Goal: Book appointment/travel/reservation

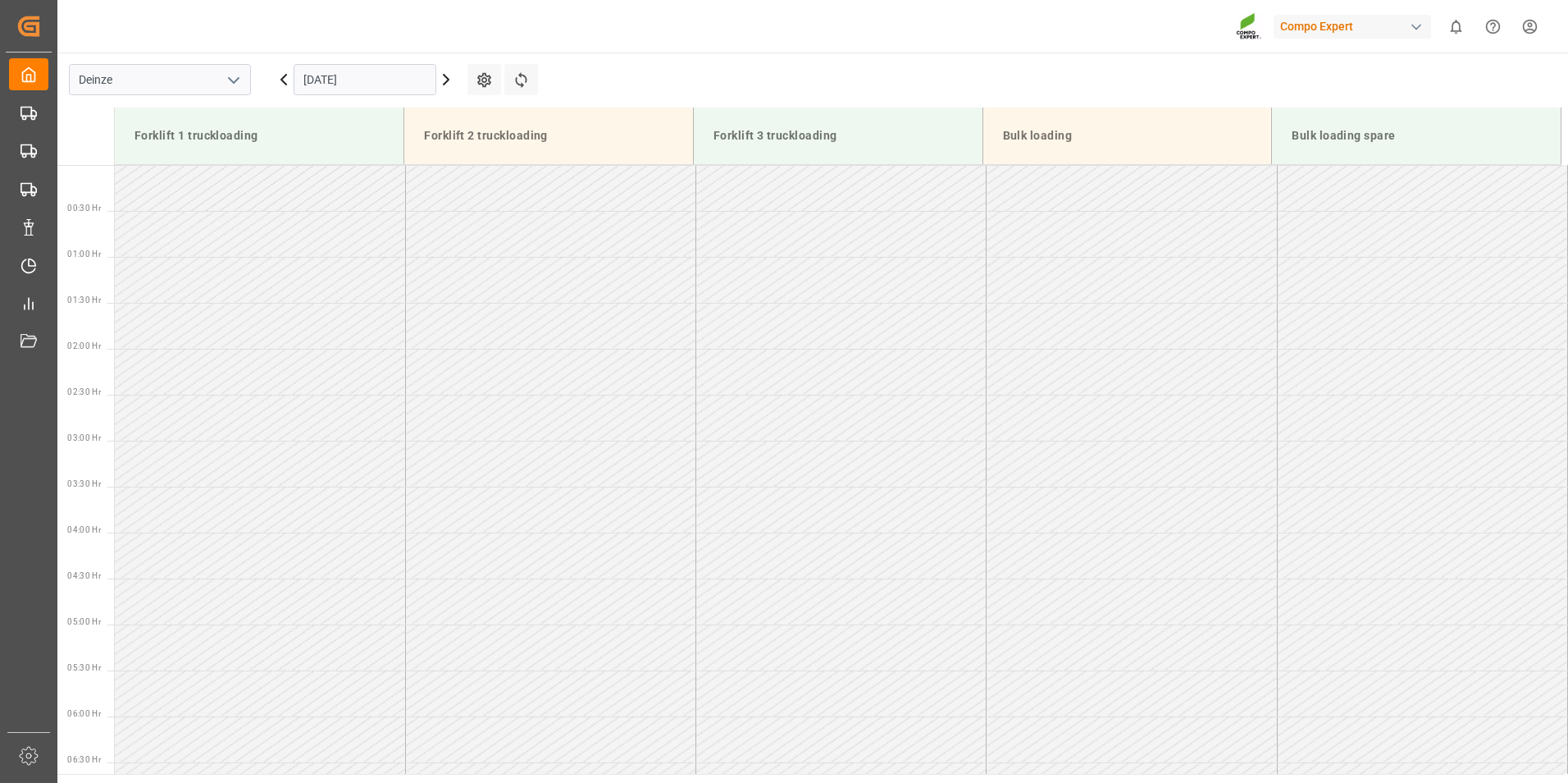
scroll to position [1000, 0]
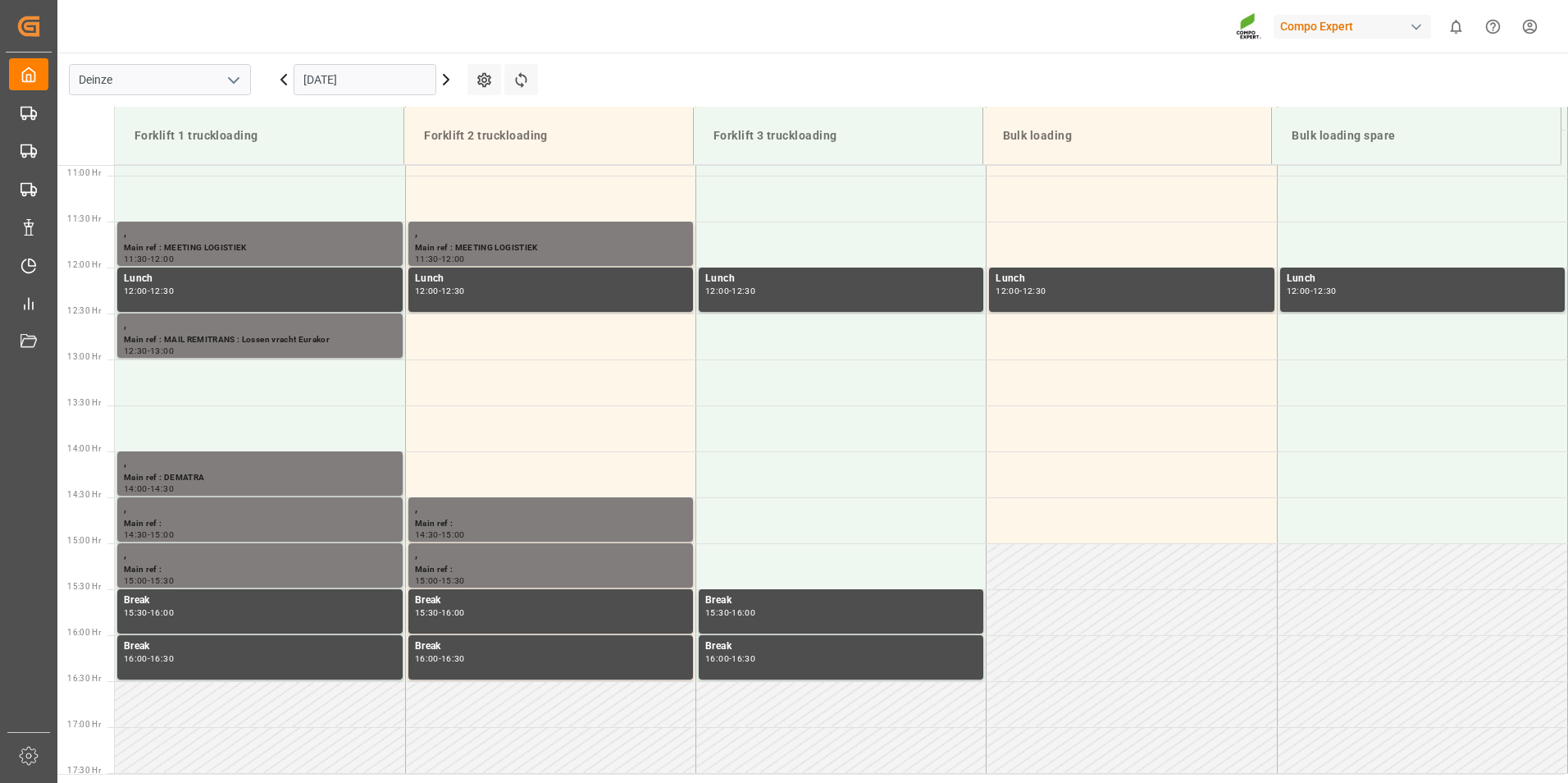
click at [378, 80] on input "05.09.2025" at bounding box center [364, 80] width 143 height 31
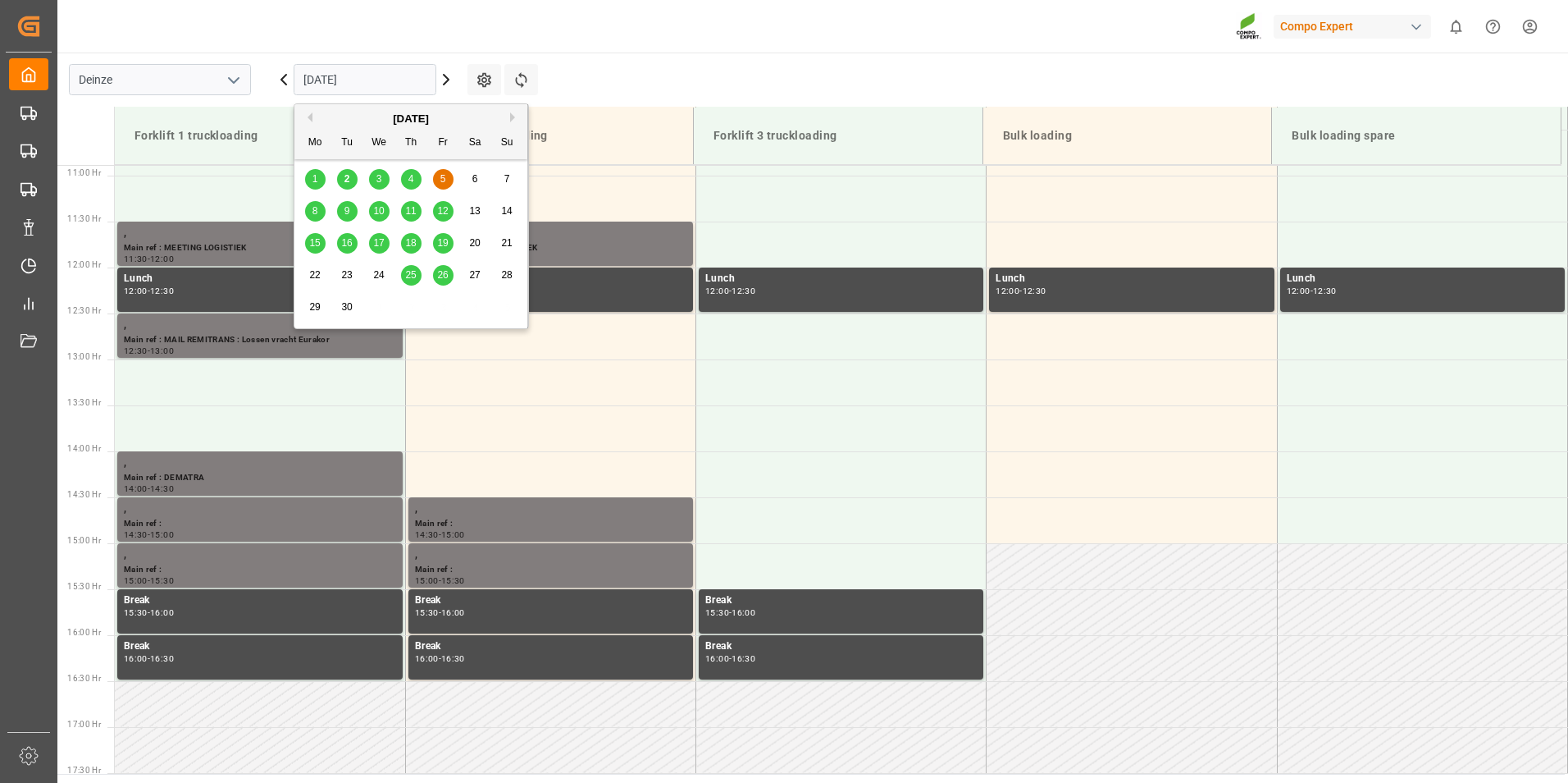
click at [380, 180] on span "3" at bounding box center [379, 178] width 6 height 12
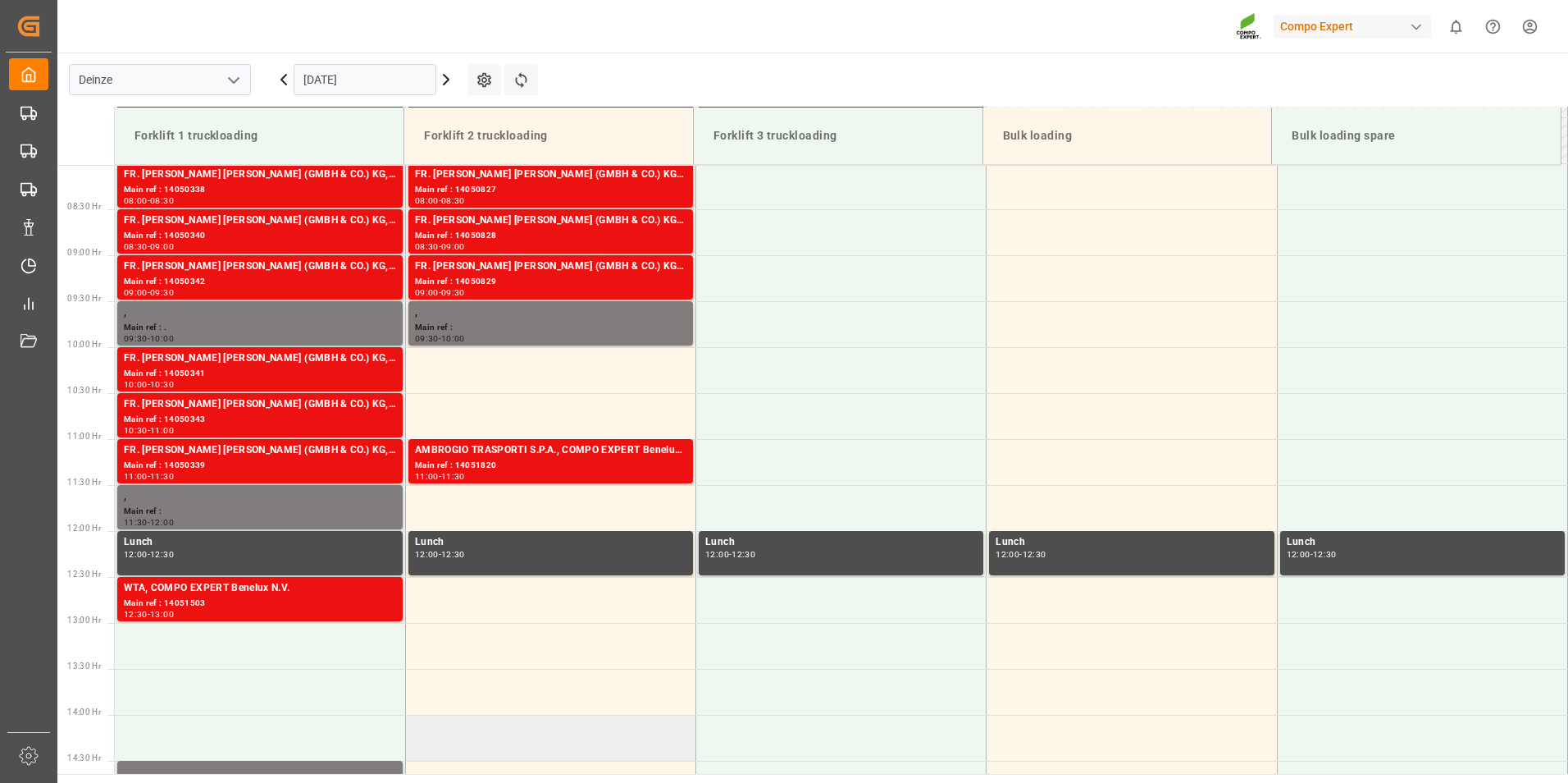
scroll to position [609, 0]
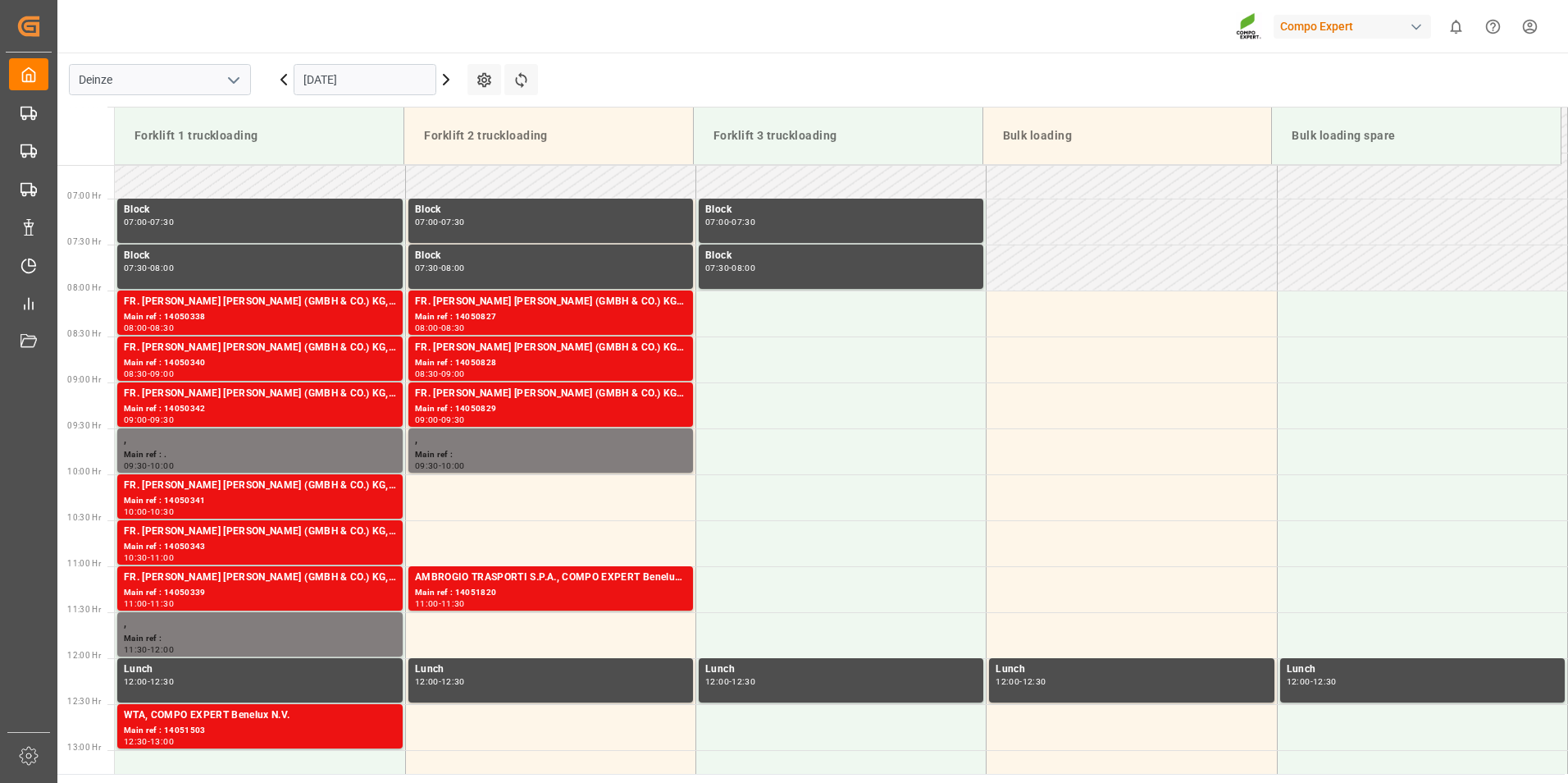
click at [381, 83] on input "[DATE]" at bounding box center [364, 80] width 143 height 31
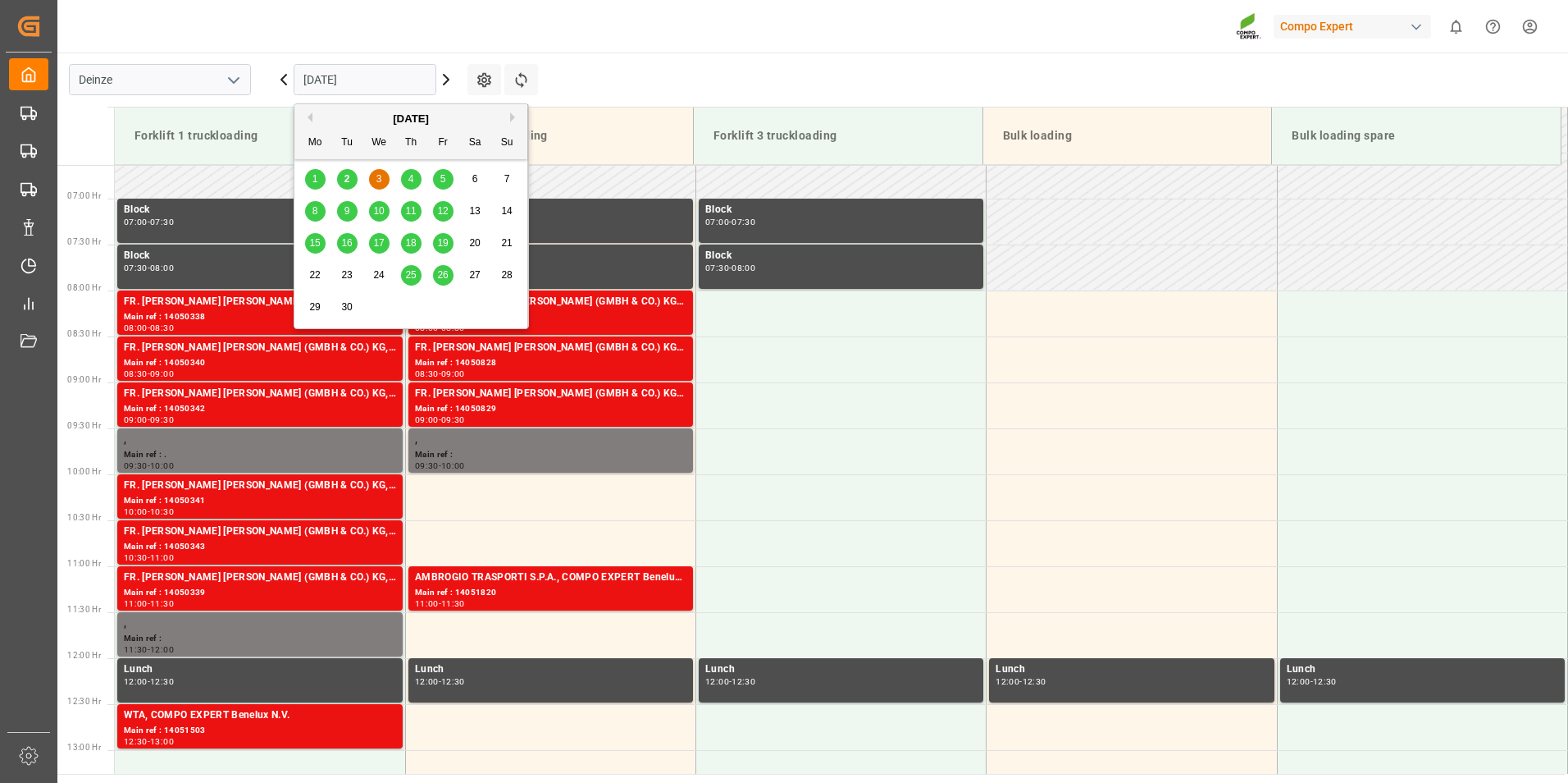
click at [348, 177] on span "2" at bounding box center [347, 178] width 6 height 12
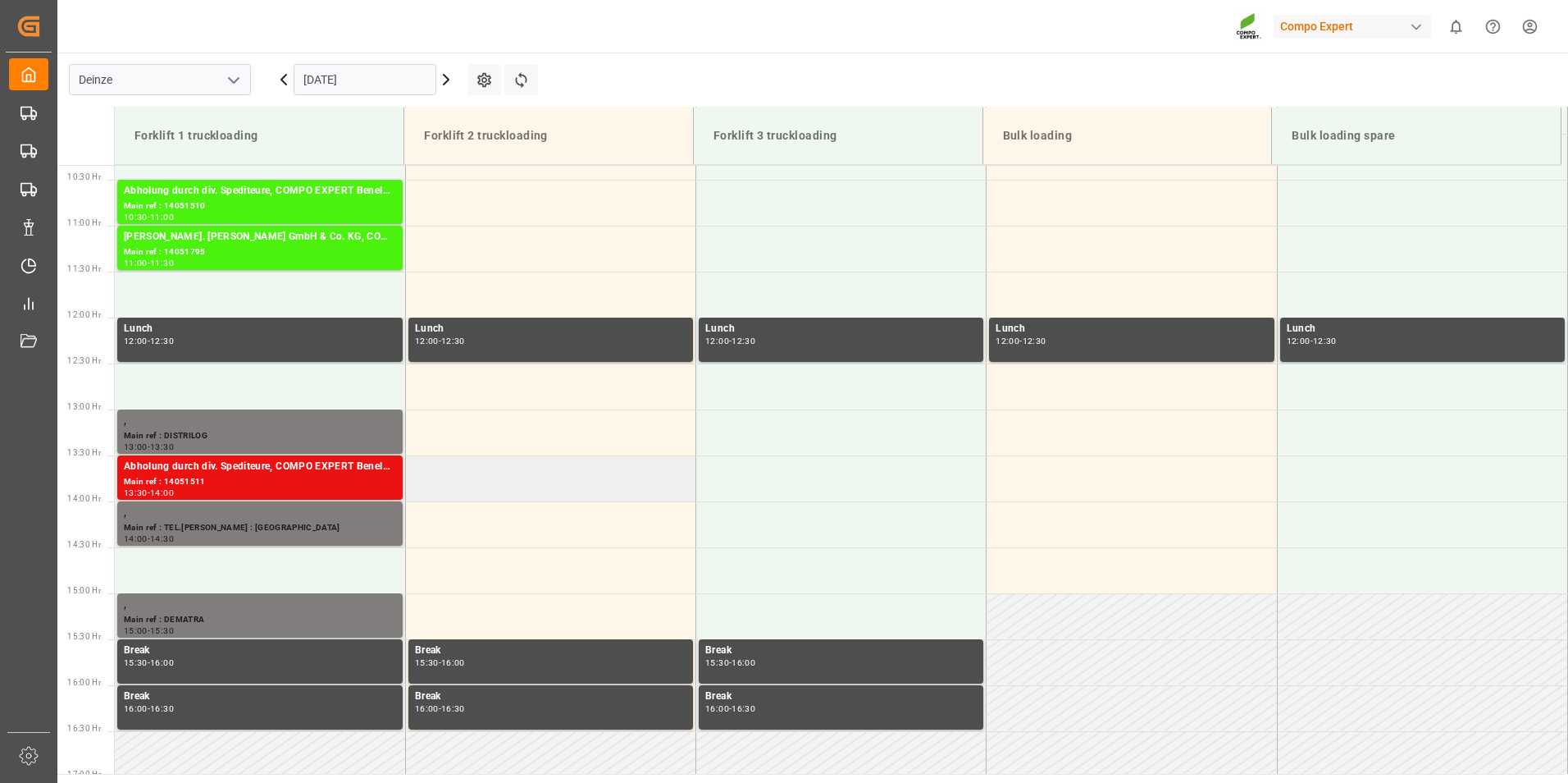
scroll to position [856, 0]
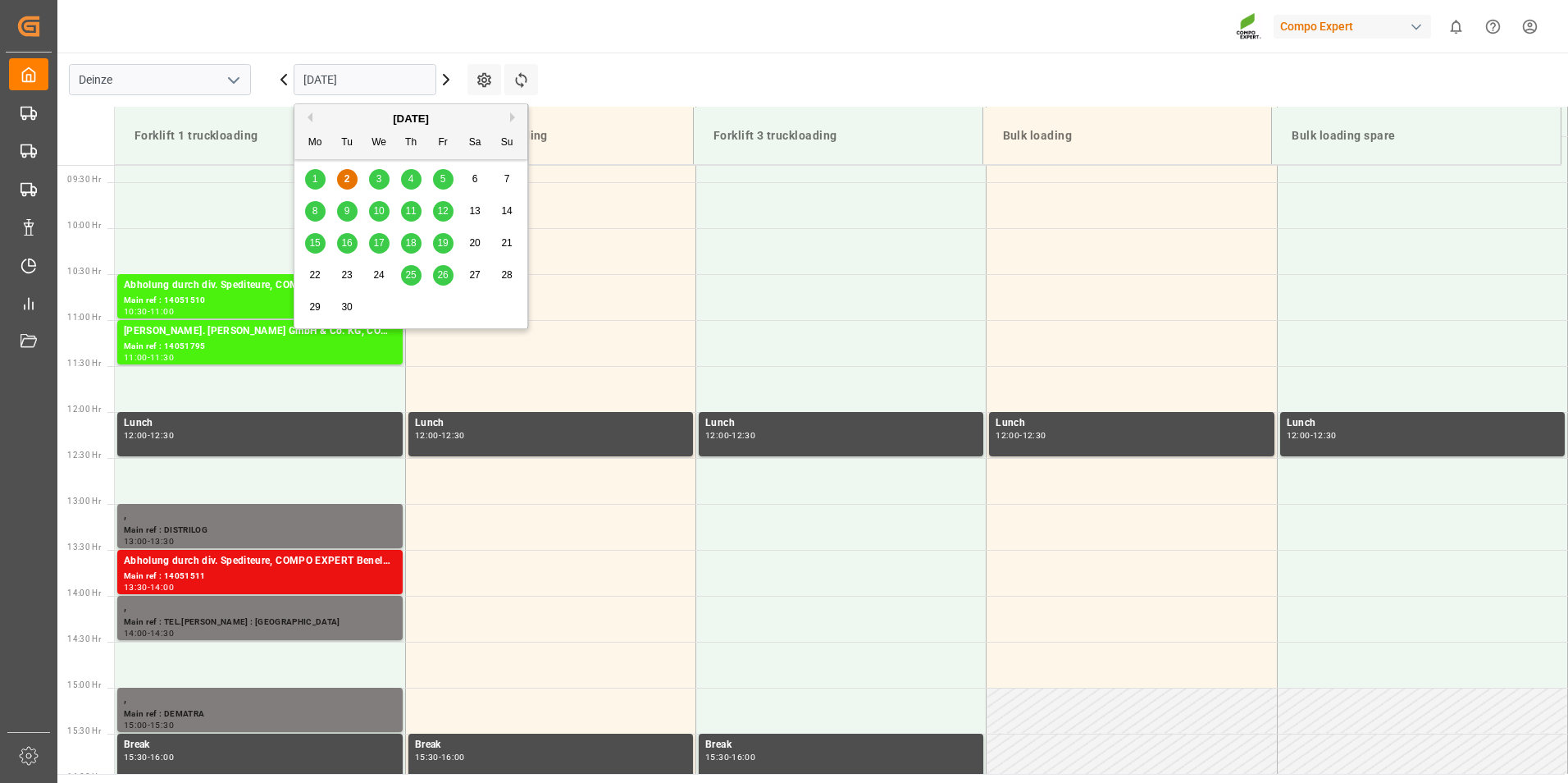
click at [399, 86] on input "[DATE]" at bounding box center [364, 80] width 143 height 31
click at [376, 180] on span "3" at bounding box center [379, 178] width 6 height 12
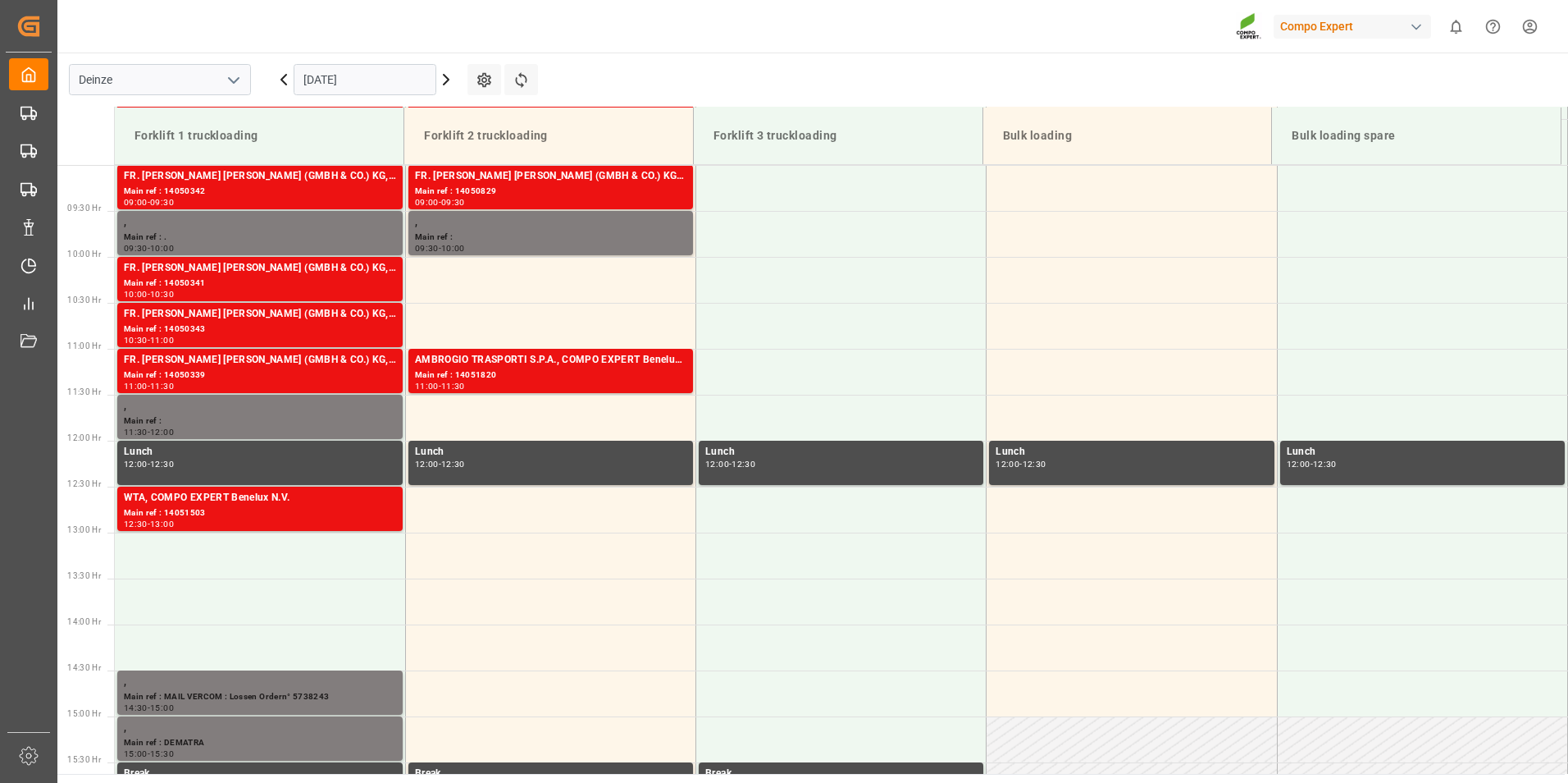
scroll to position [882, 0]
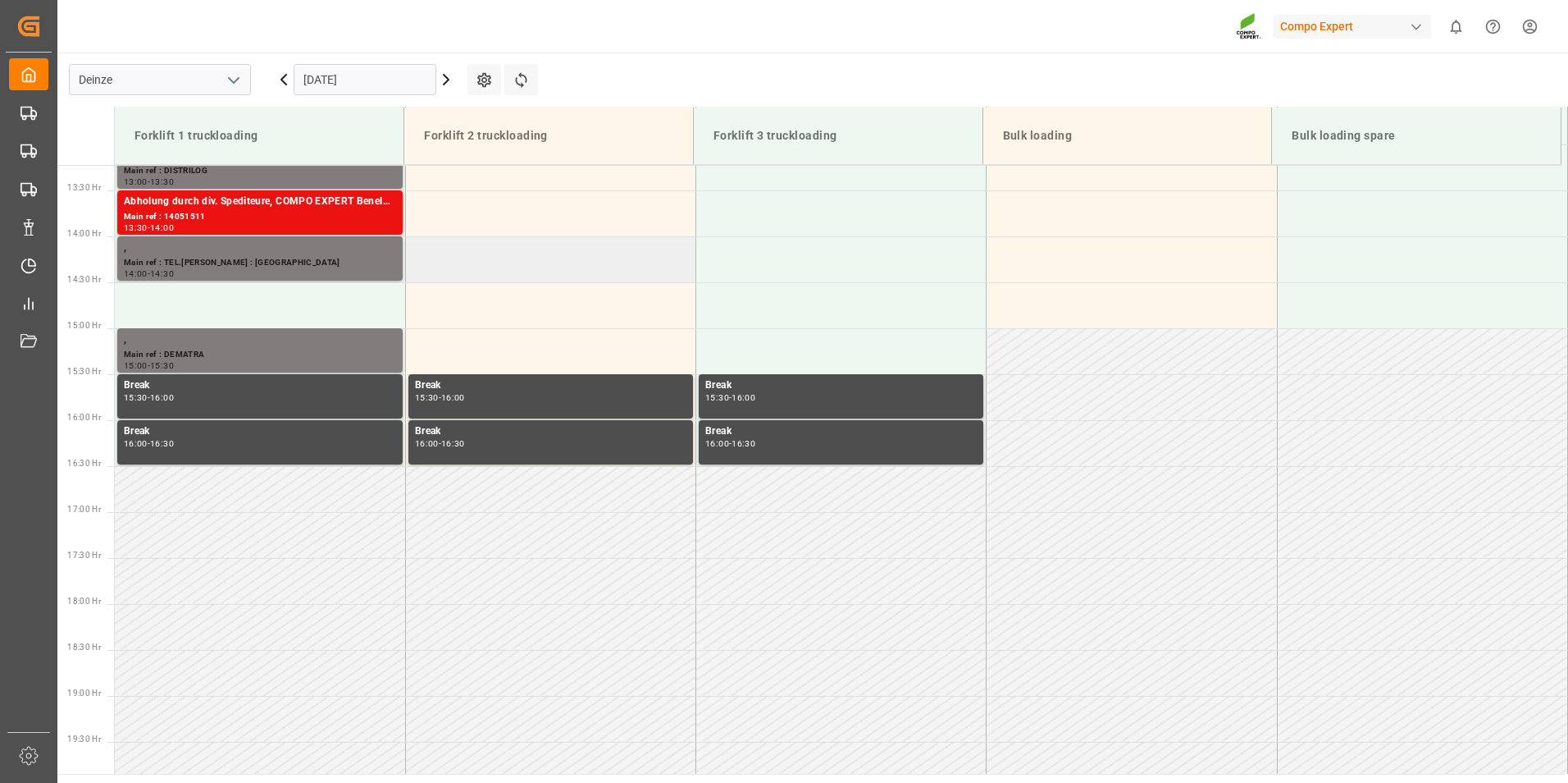
scroll to position [1112, 0]
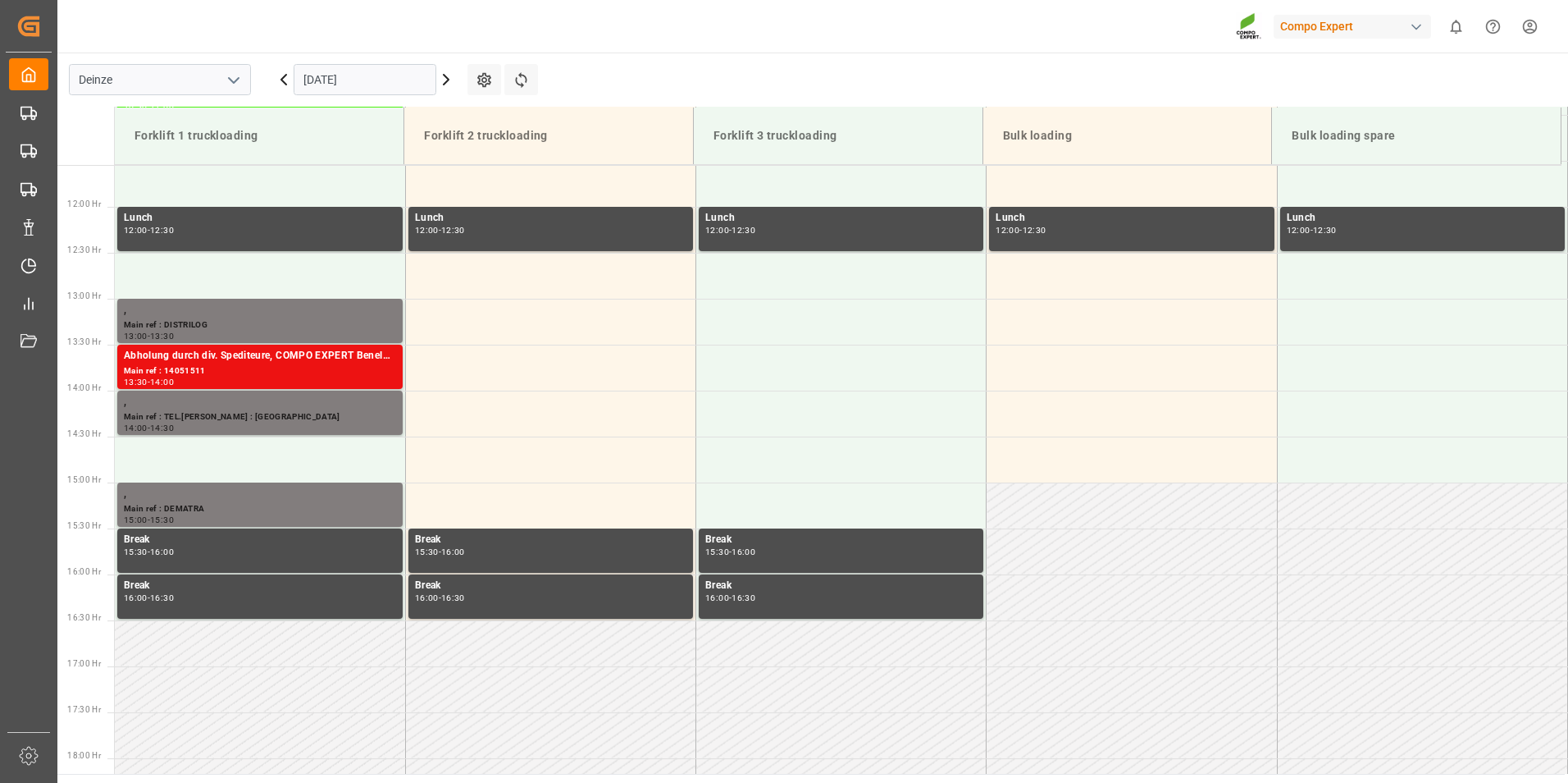
scroll to position [1010, 0]
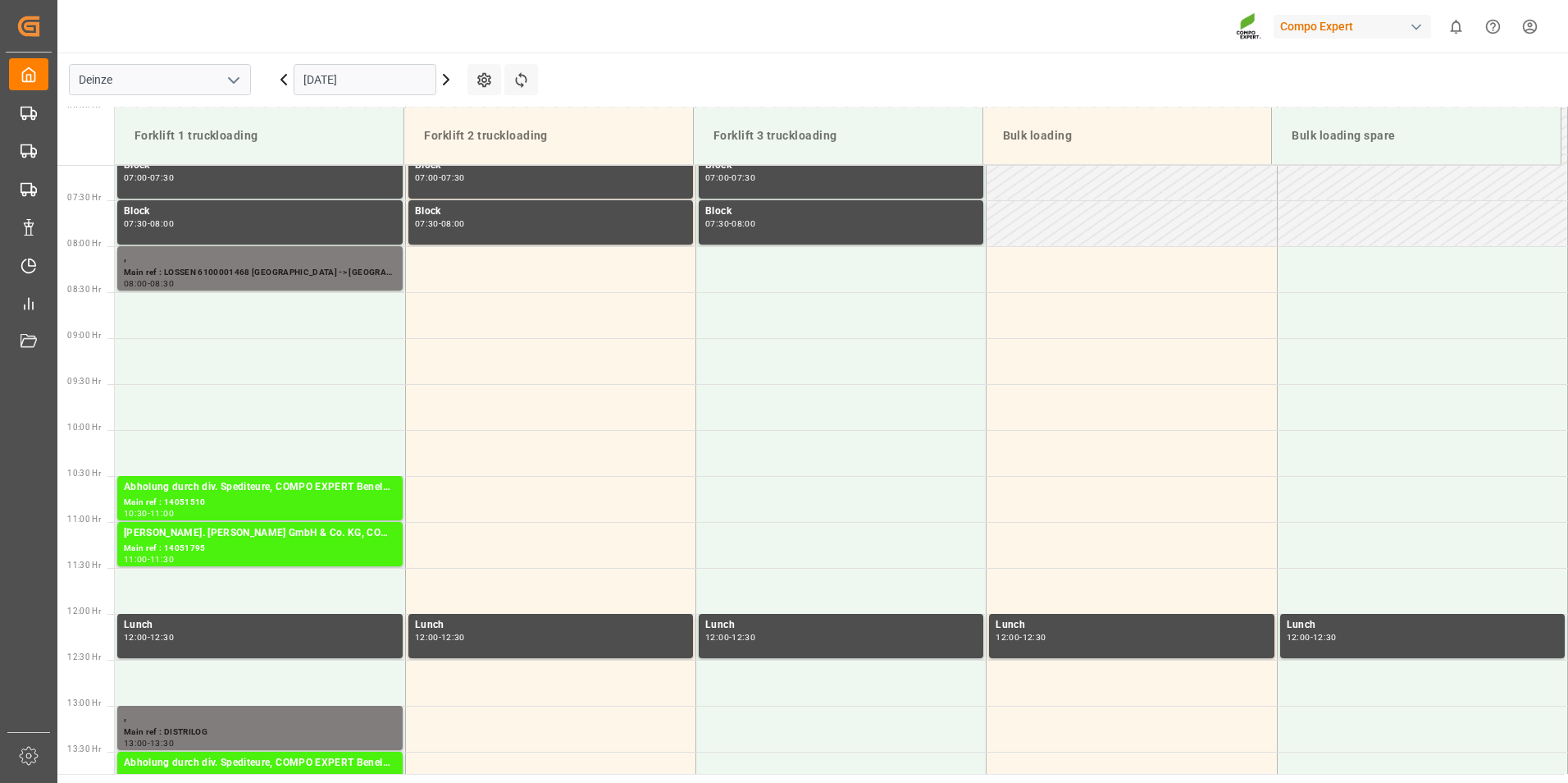
scroll to position [699, 0]
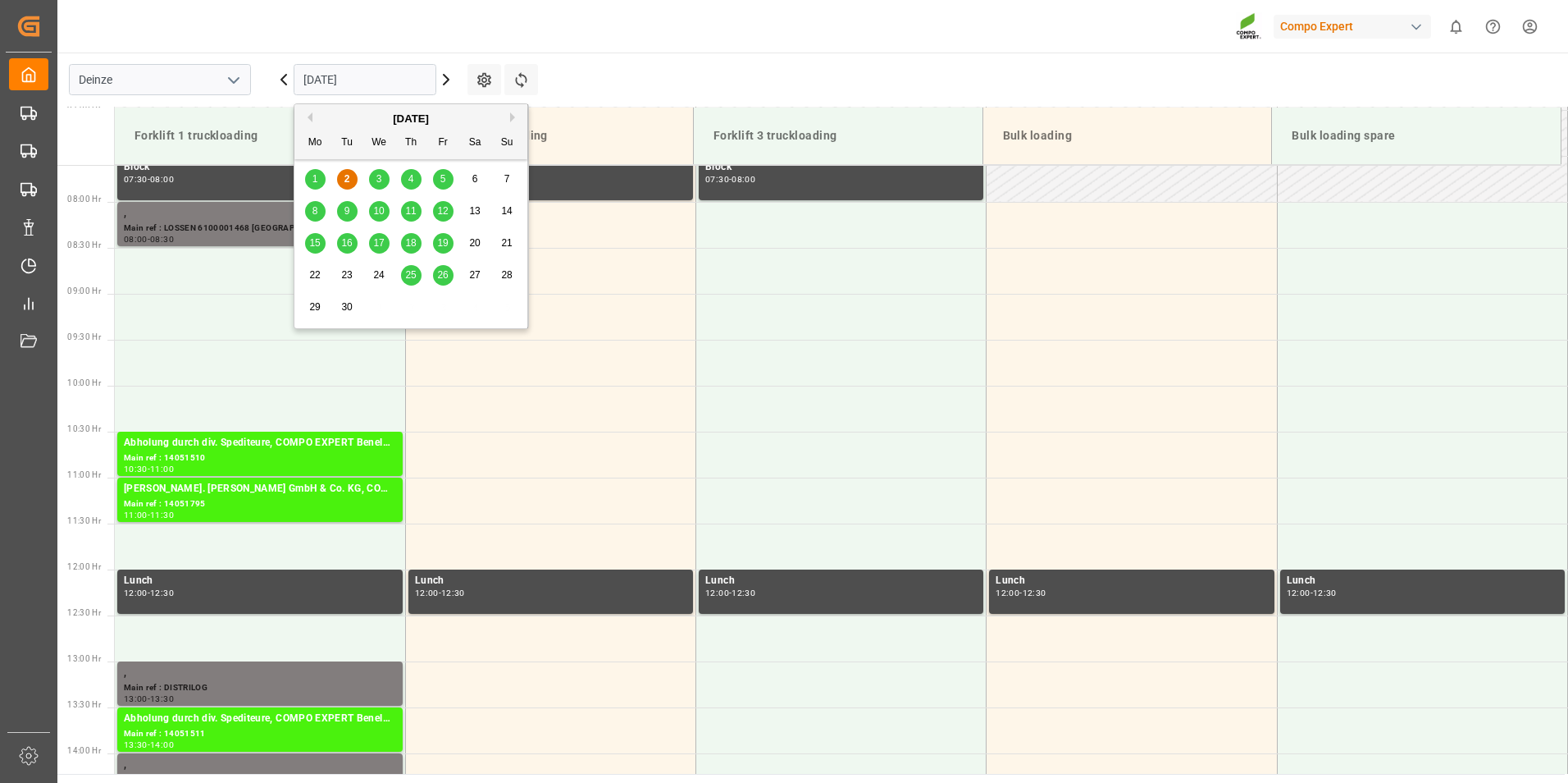
click at [393, 82] on input "[DATE]" at bounding box center [364, 80] width 143 height 31
click at [386, 183] on div "3" at bounding box center [379, 179] width 20 height 20
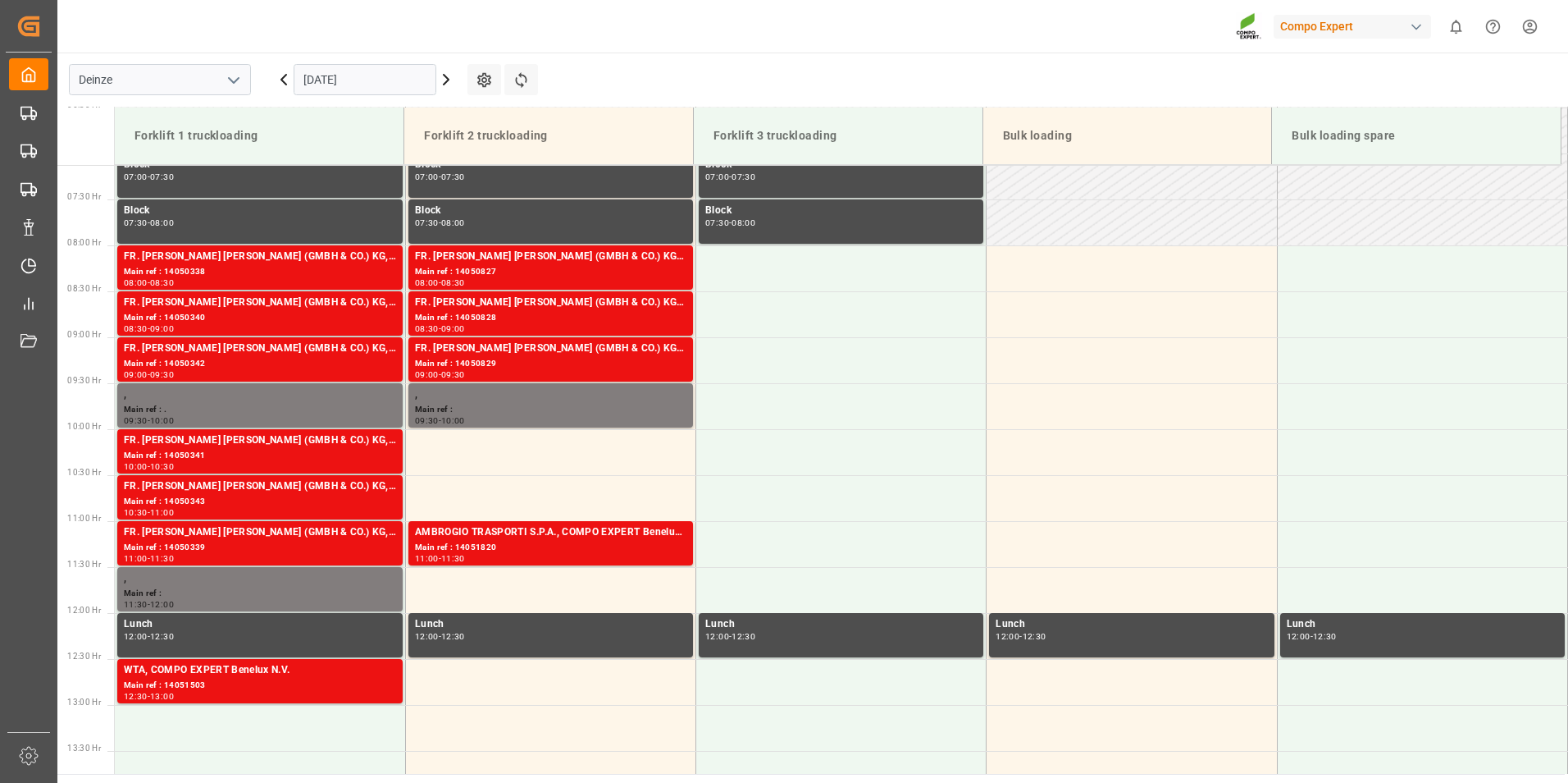
scroll to position [629, 0]
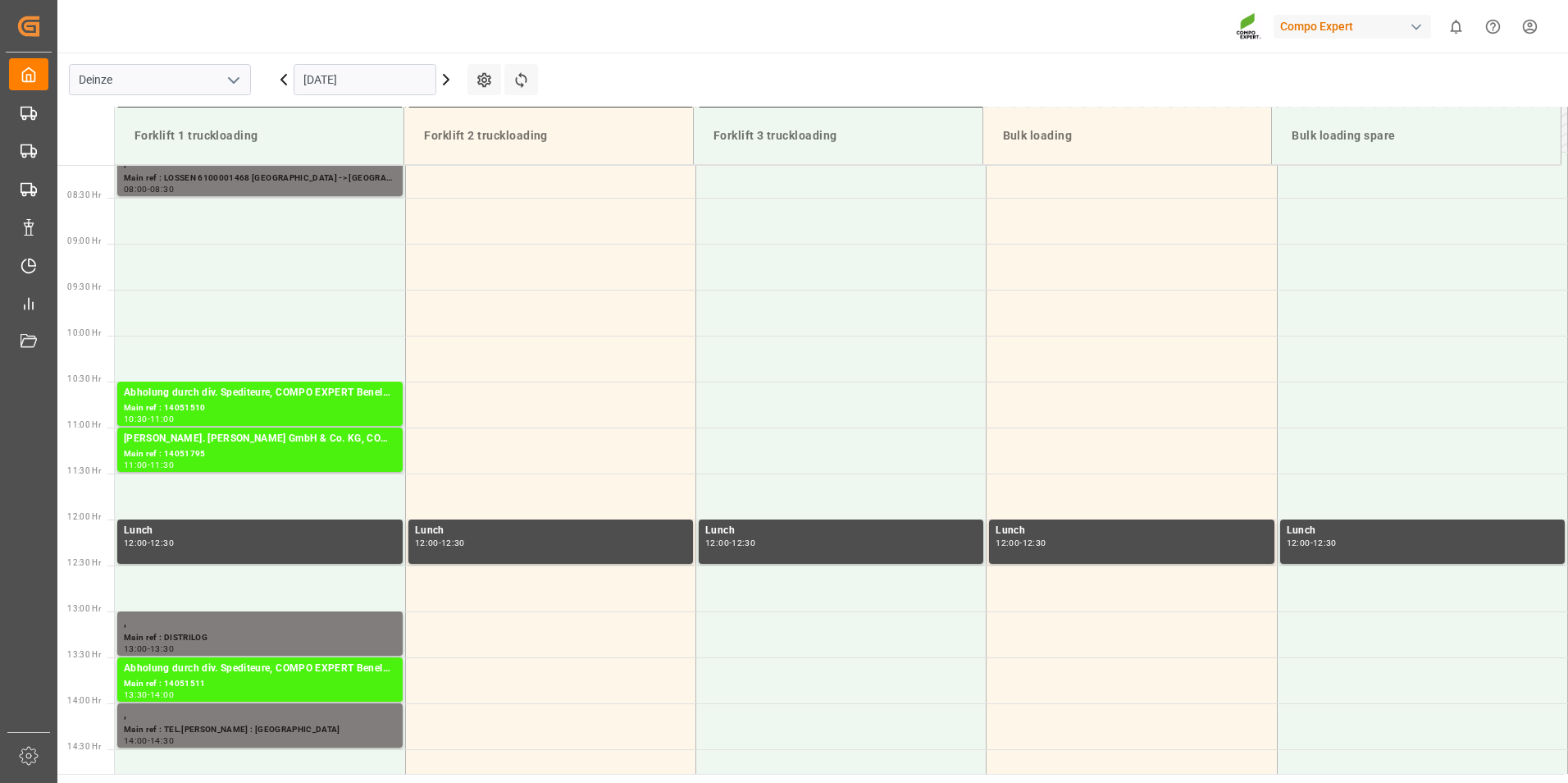
scroll to position [629, 0]
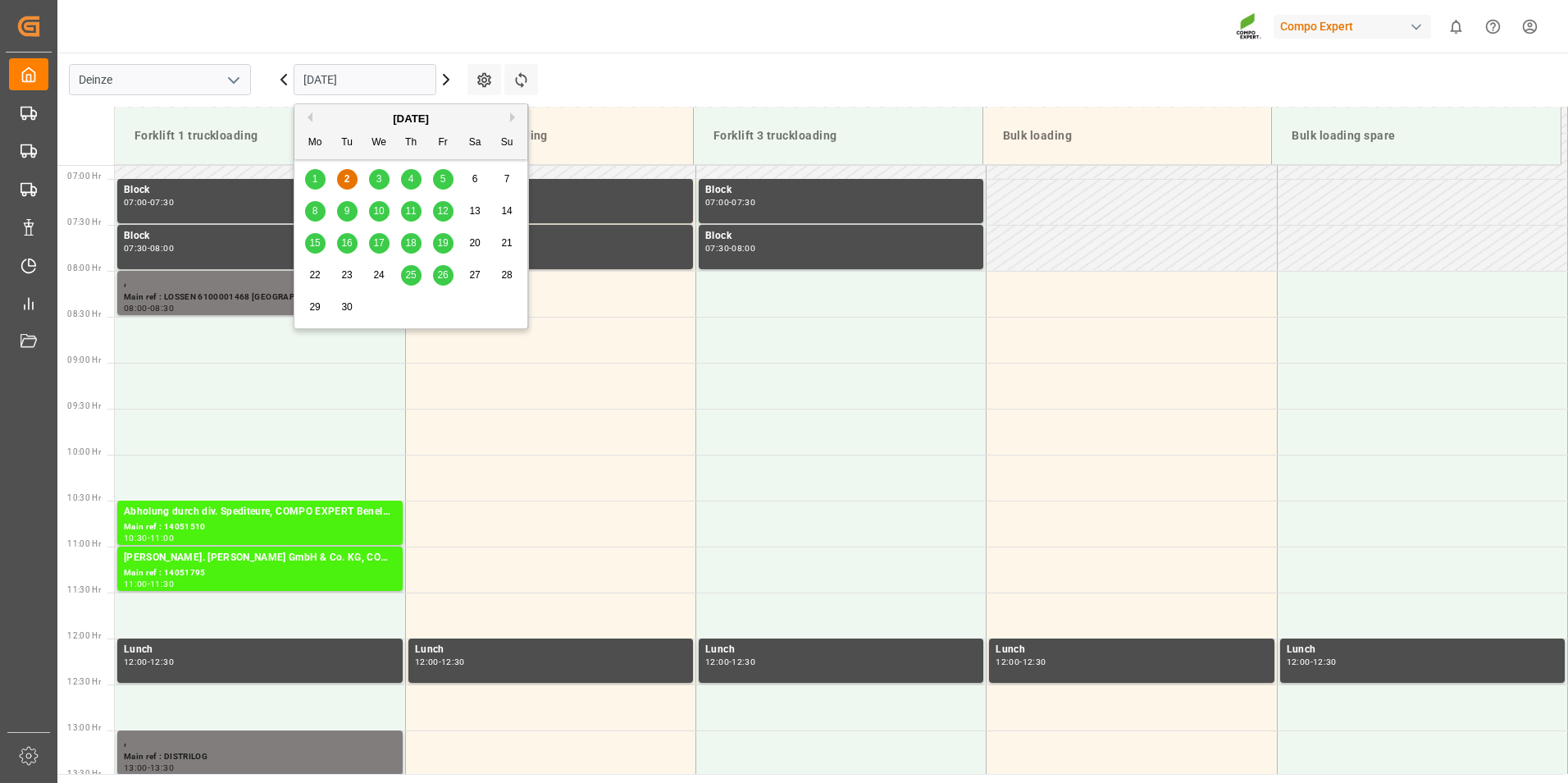
click at [385, 71] on input "[DATE]" at bounding box center [364, 80] width 143 height 31
click at [373, 184] on div "3" at bounding box center [379, 179] width 20 height 20
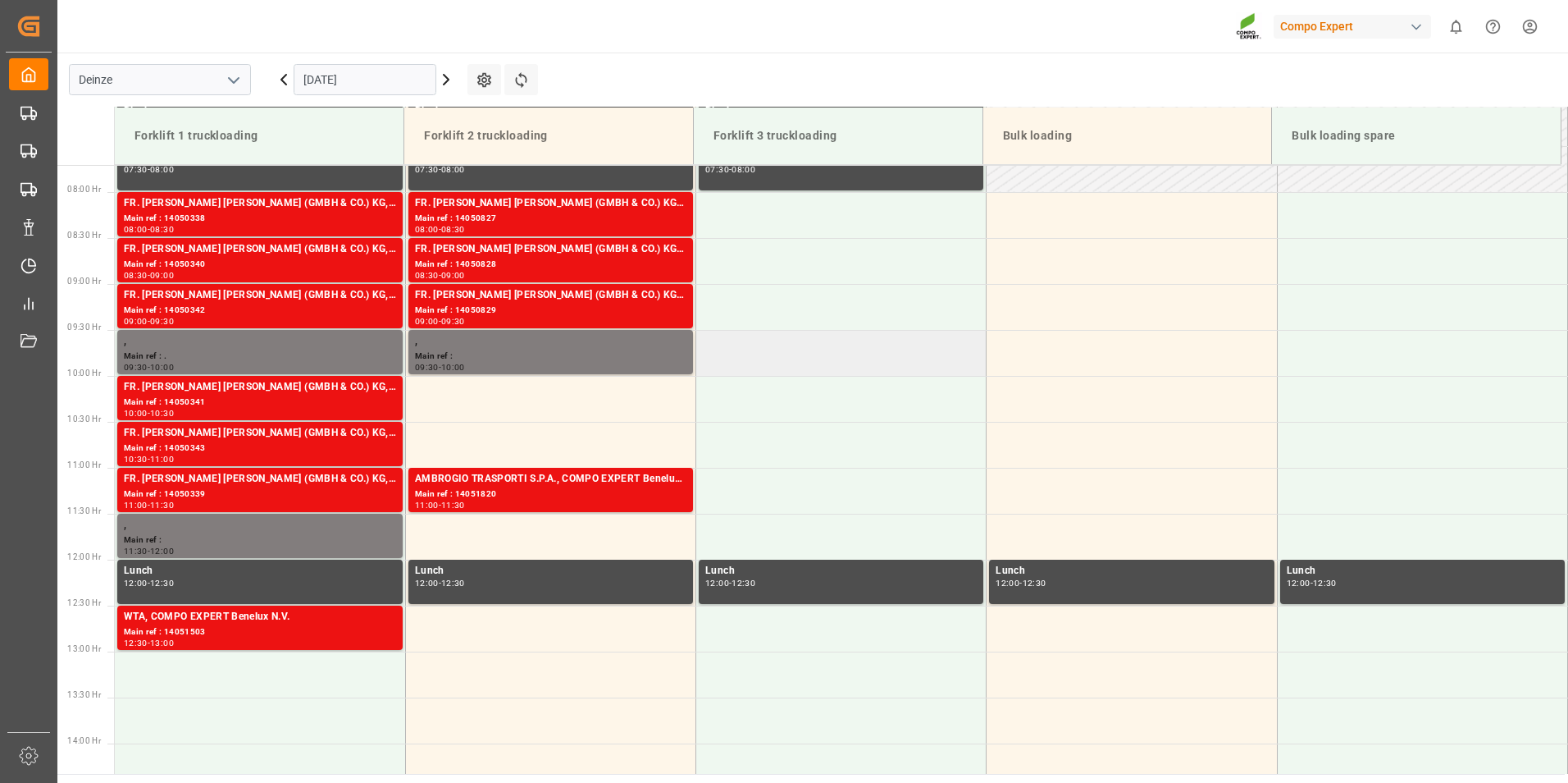
scroll to position [711, 0]
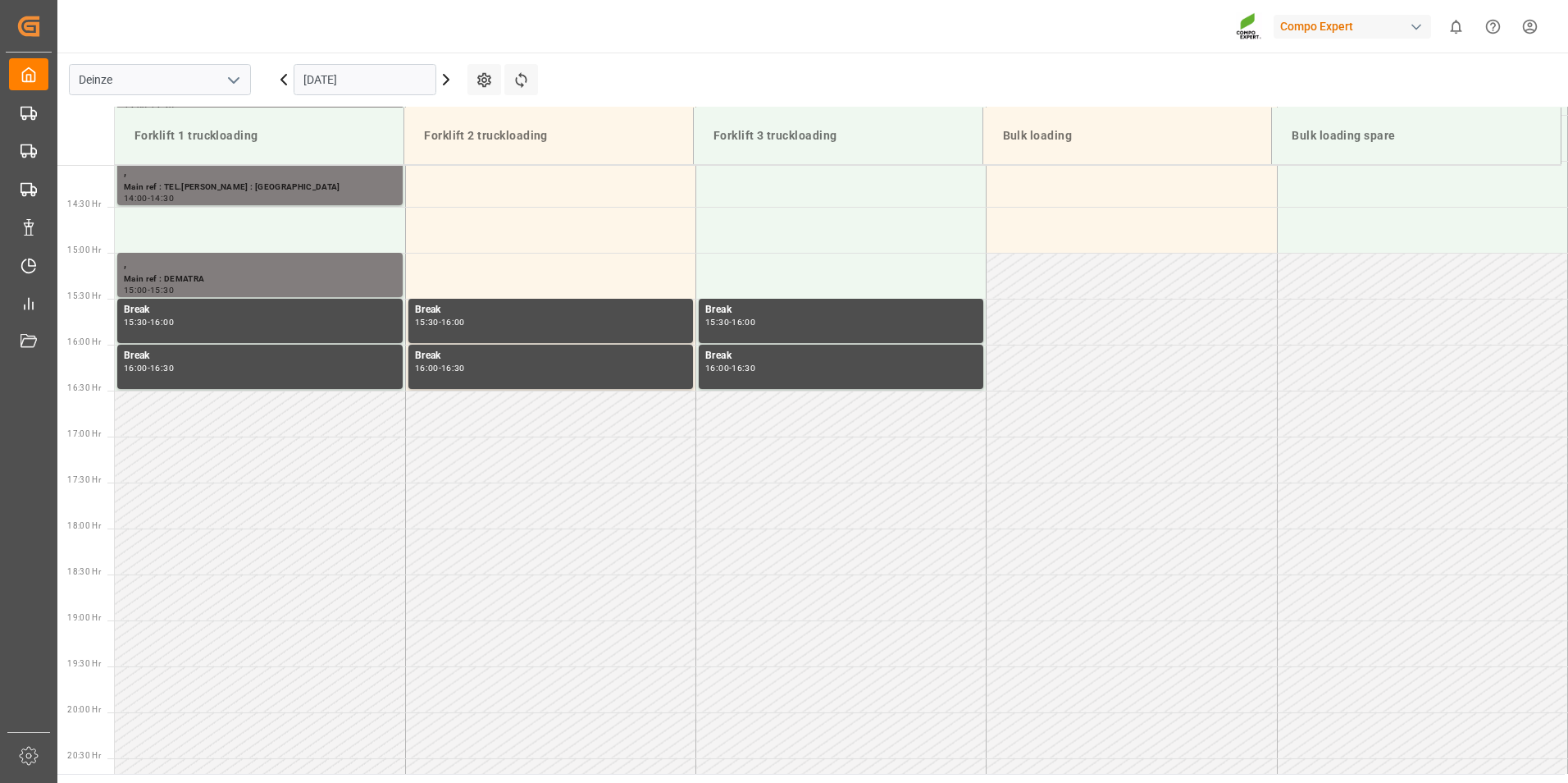
scroll to position [1367, 0]
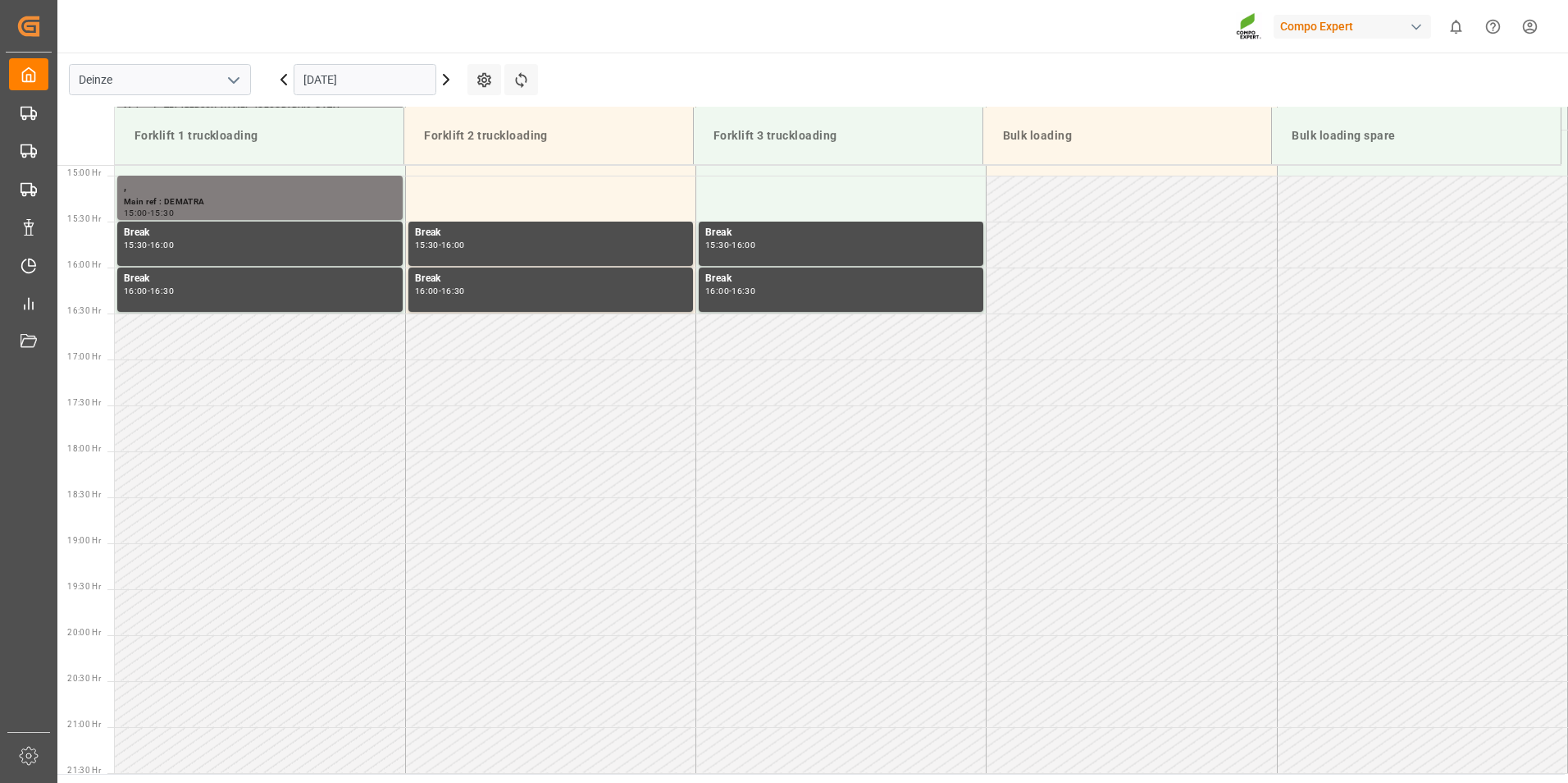
click at [368, 81] on input "[DATE]" at bounding box center [364, 80] width 143 height 31
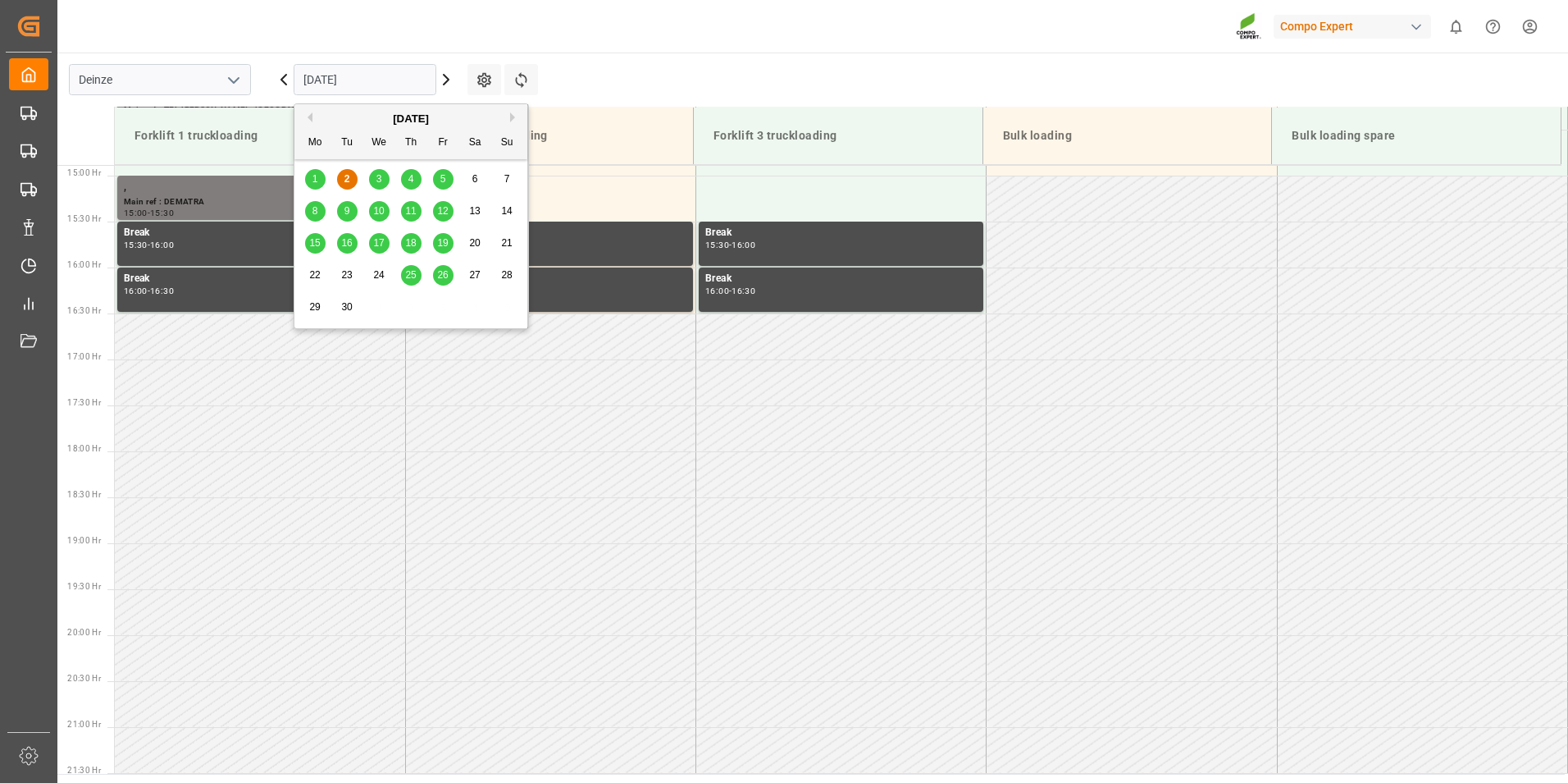
click at [375, 175] on div "3" at bounding box center [379, 179] width 20 height 20
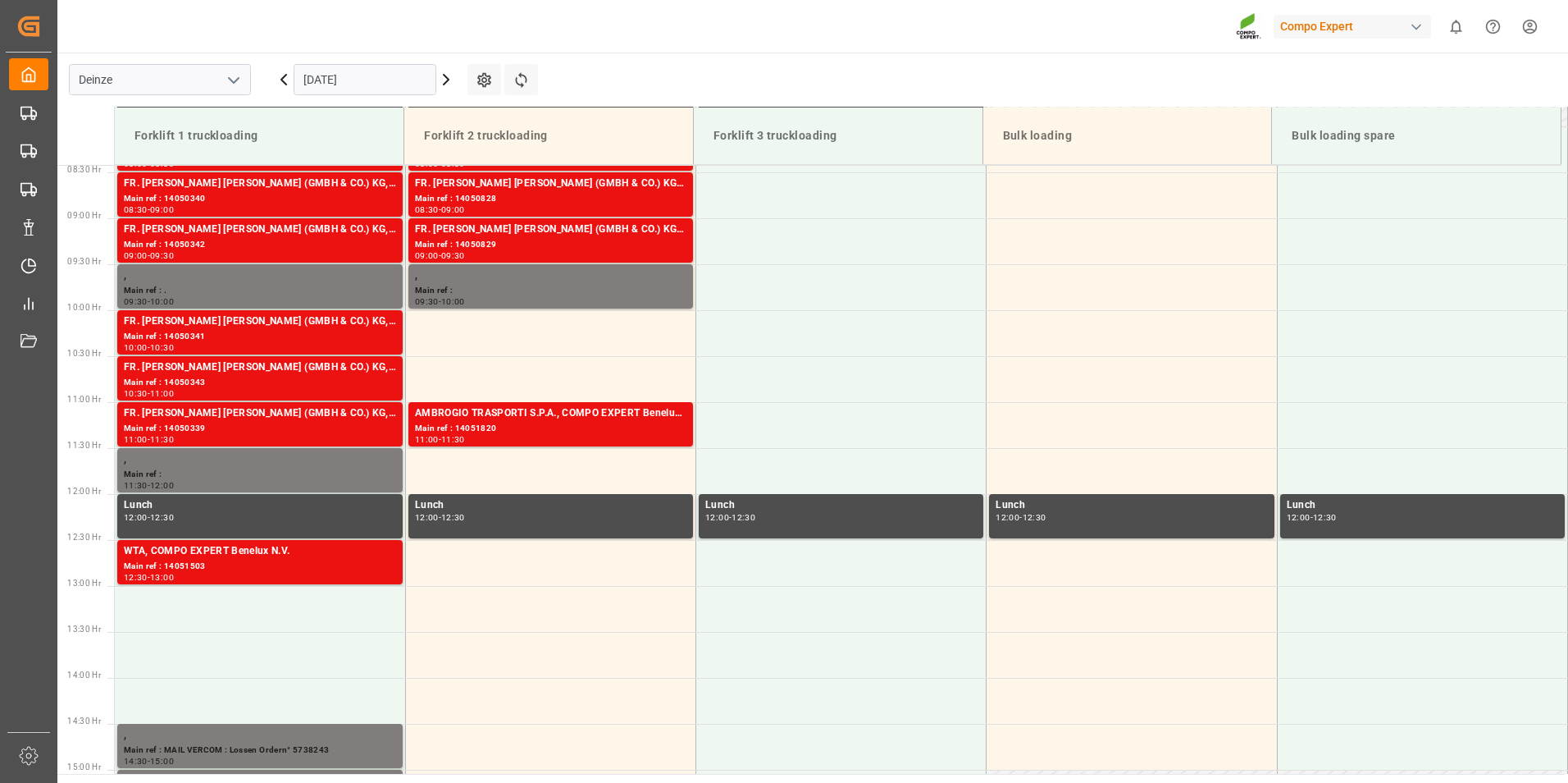
scroll to position [711, 0]
